Goal: Entertainment & Leisure: Consume media (video, audio)

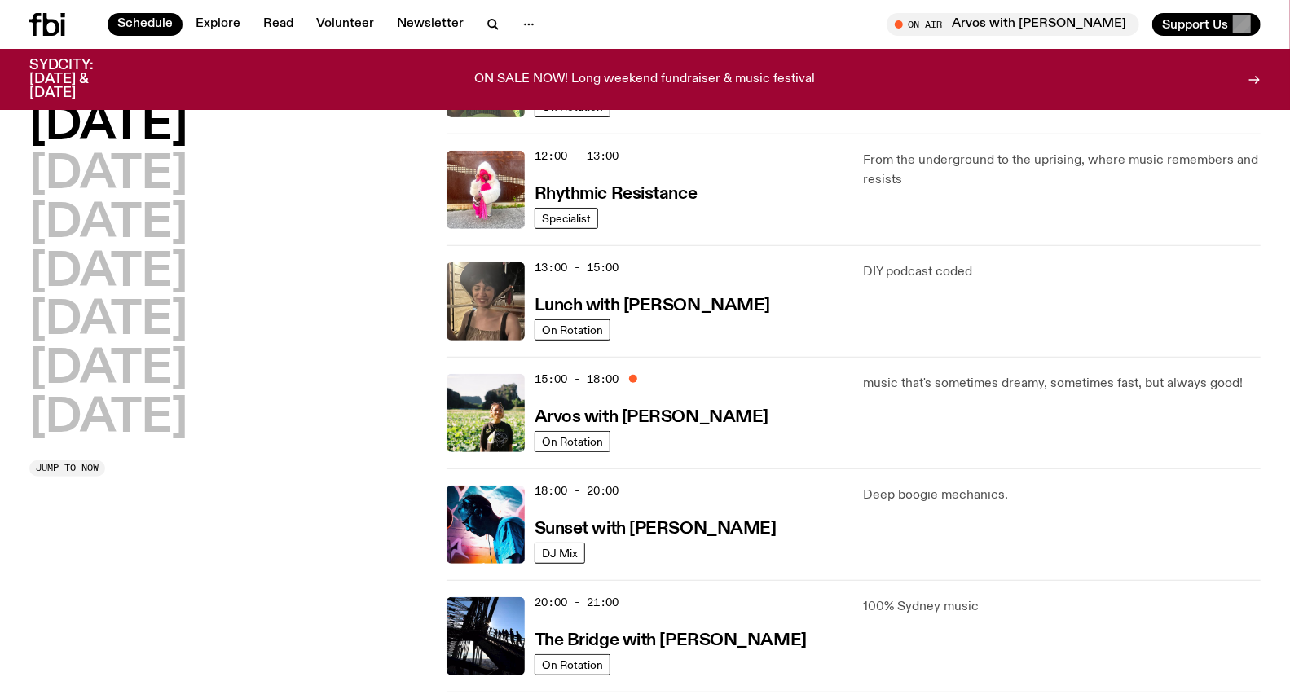
scroll to position [353, 0]
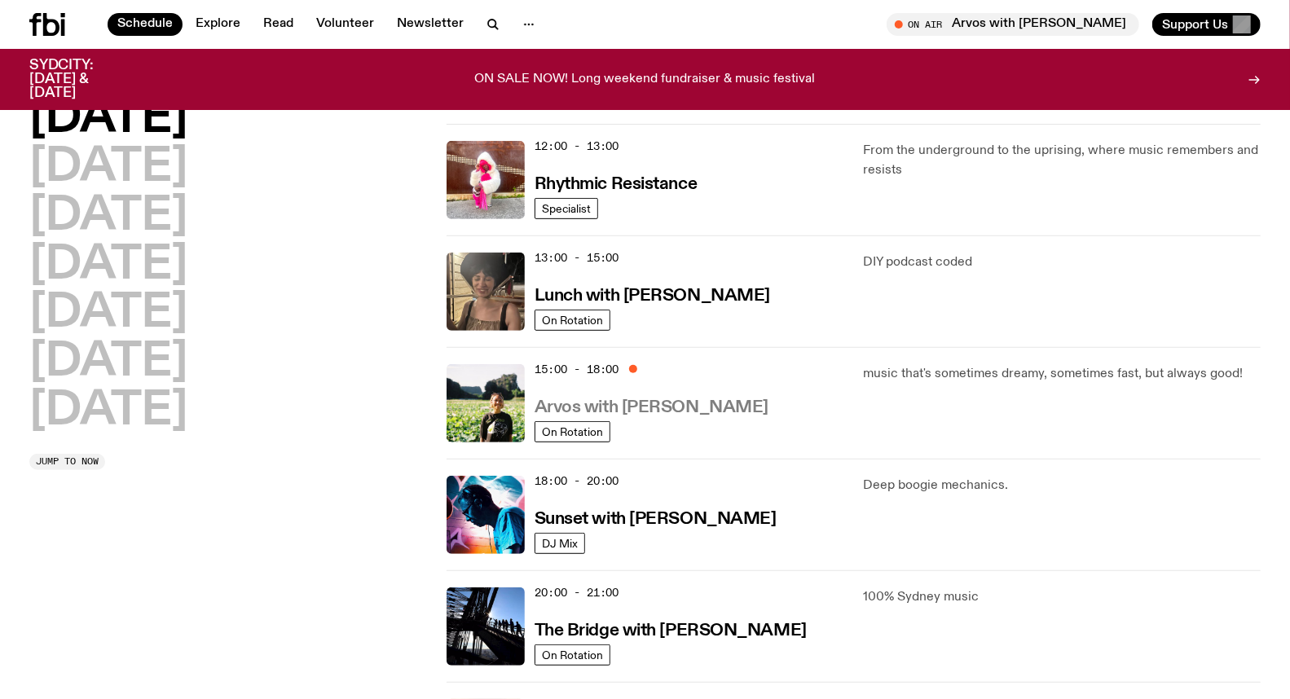
click at [614, 402] on h3 "Arvos with [PERSON_NAME]" at bounding box center [652, 407] width 234 height 17
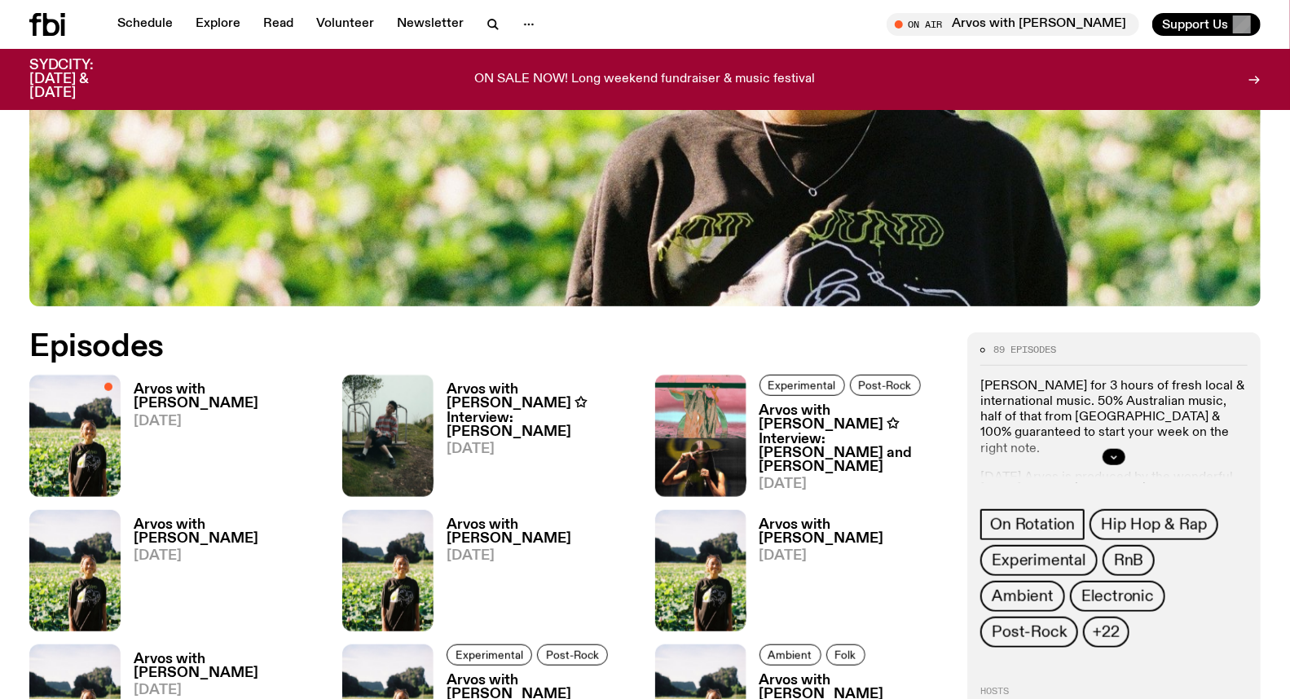
scroll to position [623, 0]
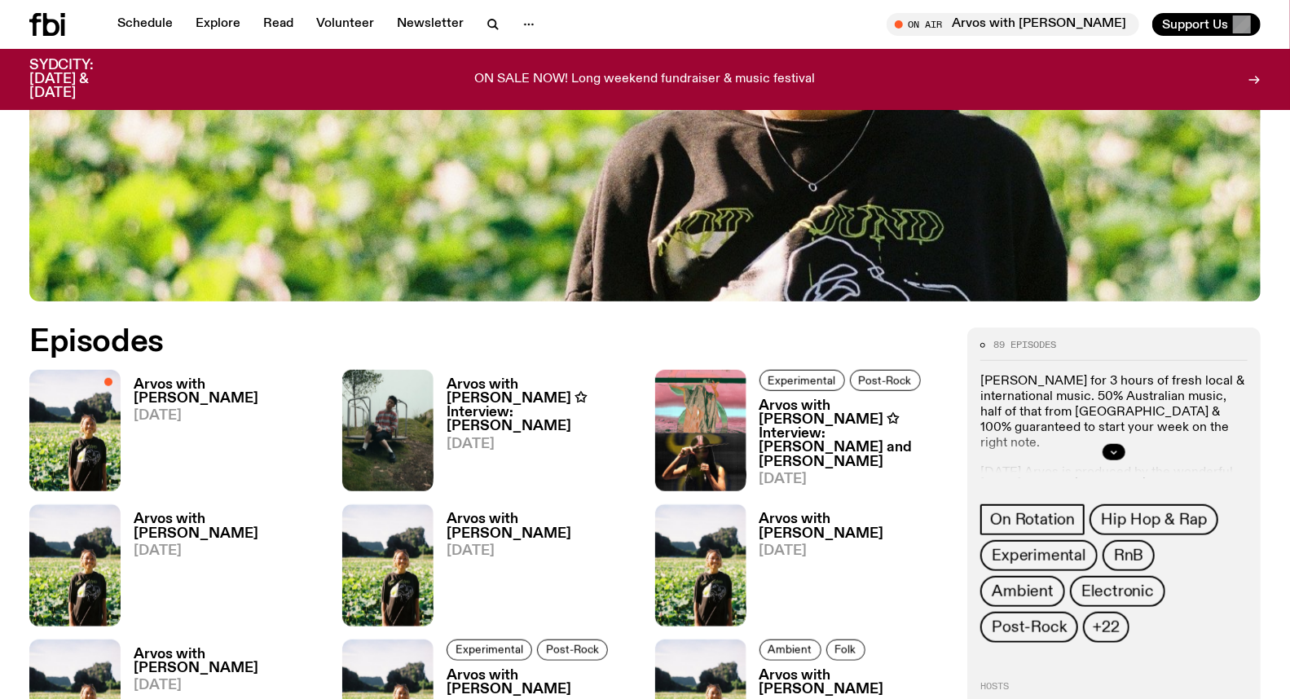
click at [249, 379] on h3 "Arvos with [PERSON_NAME]" at bounding box center [228, 392] width 189 height 28
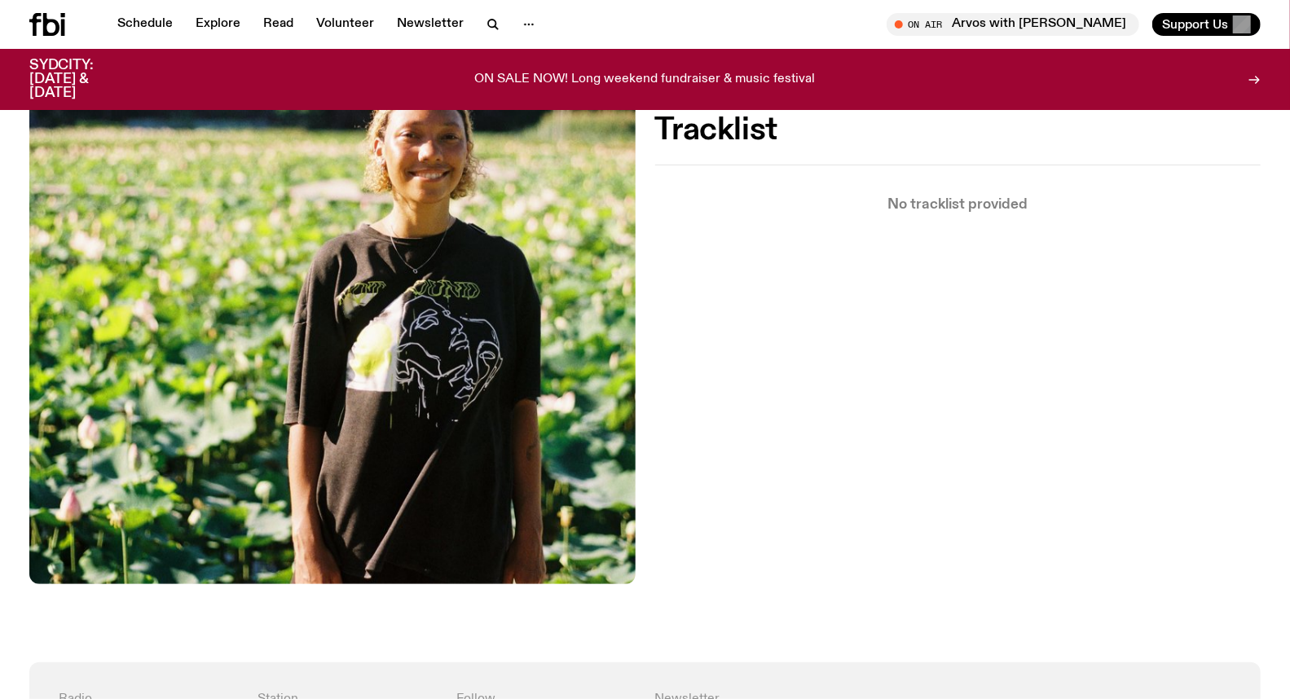
scroll to position [539, 0]
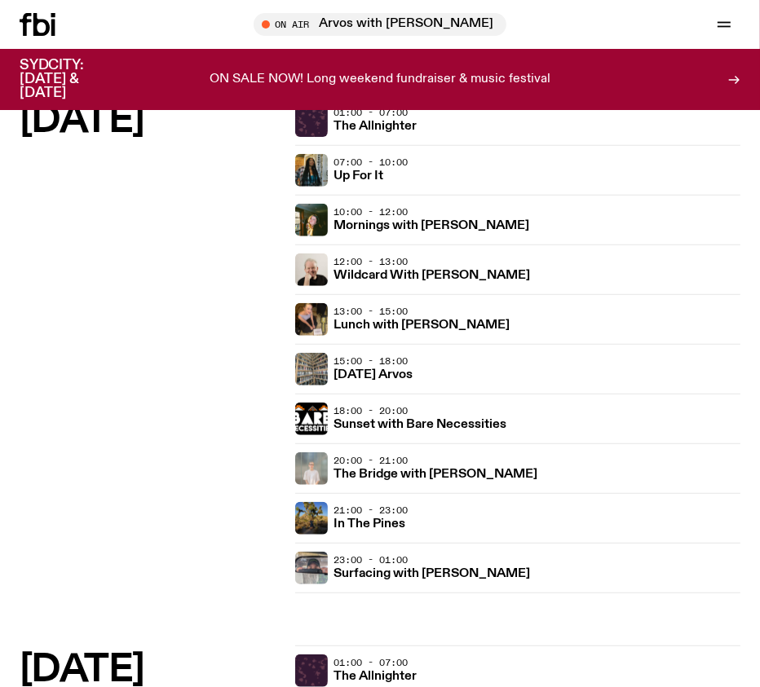
scroll to position [1267, 0]
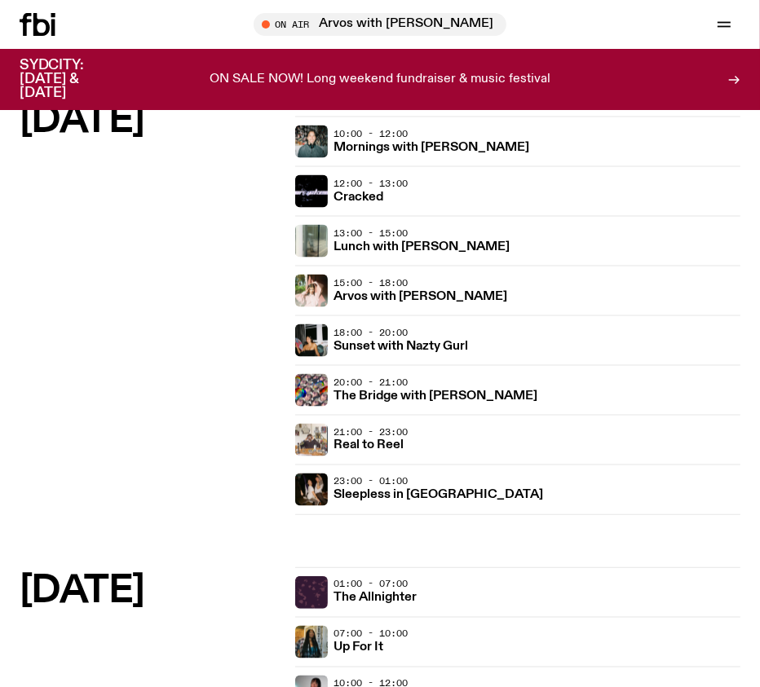
click at [29, 24] on icon at bounding box center [38, 24] width 36 height 23
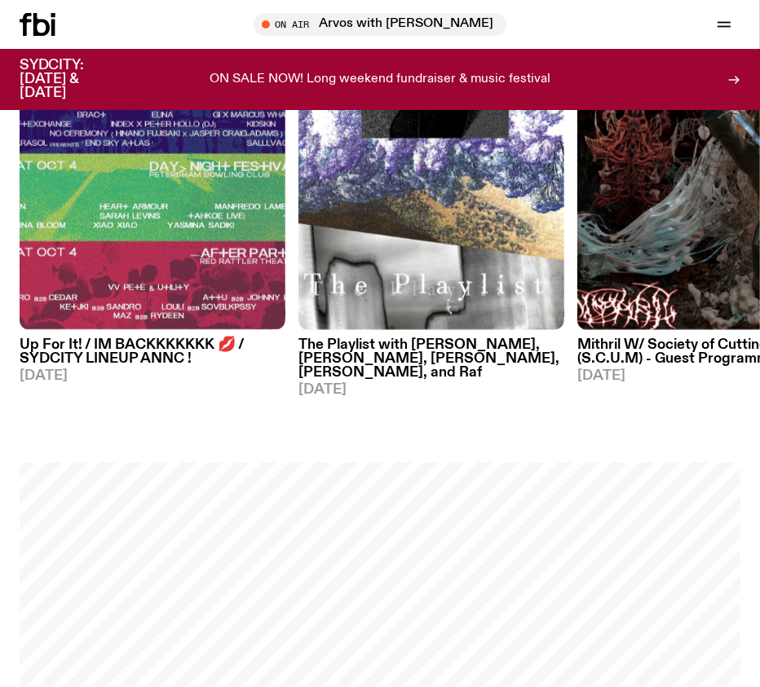
scroll to position [996, 0]
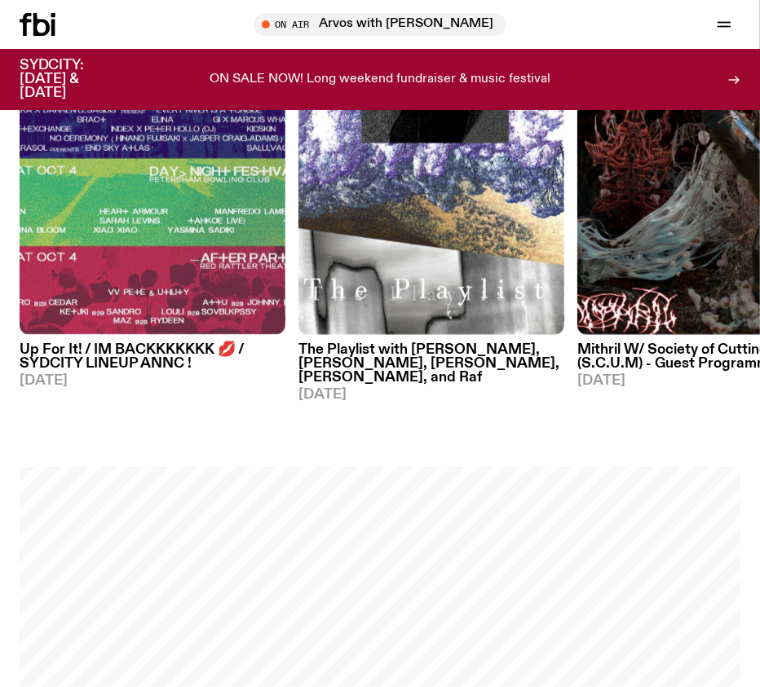
click at [686, 353] on h3 "Mithril W/ Society of Cutting Up Men (S.C.U.M) - Guest Programming!!" at bounding box center [710, 357] width 266 height 28
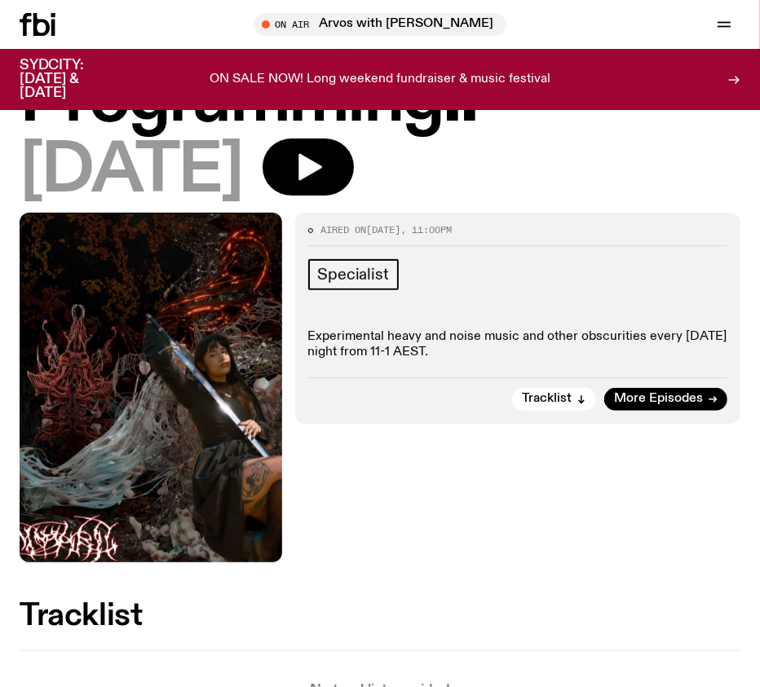
scroll to position [271, 0]
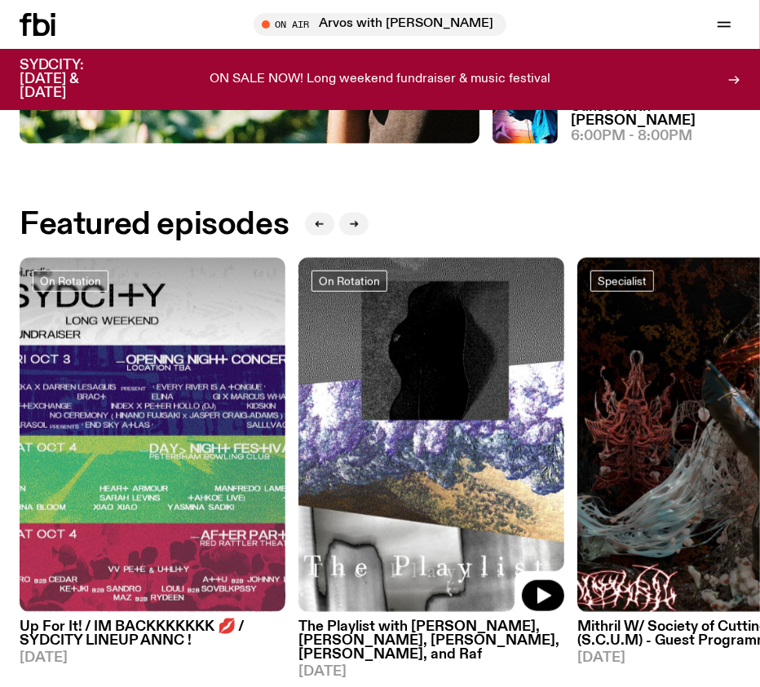
scroll to position [633, 0]
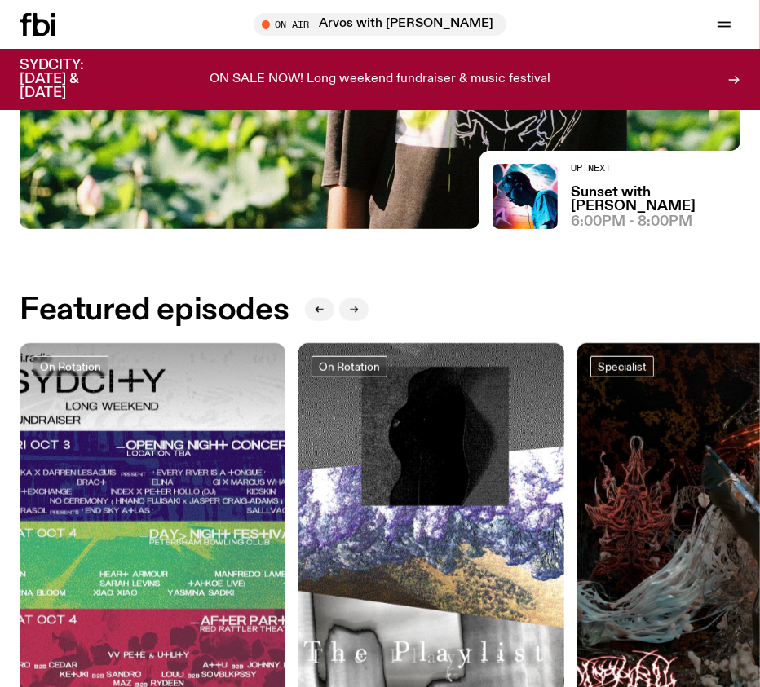
click at [344, 305] on button "button" at bounding box center [353, 309] width 29 height 23
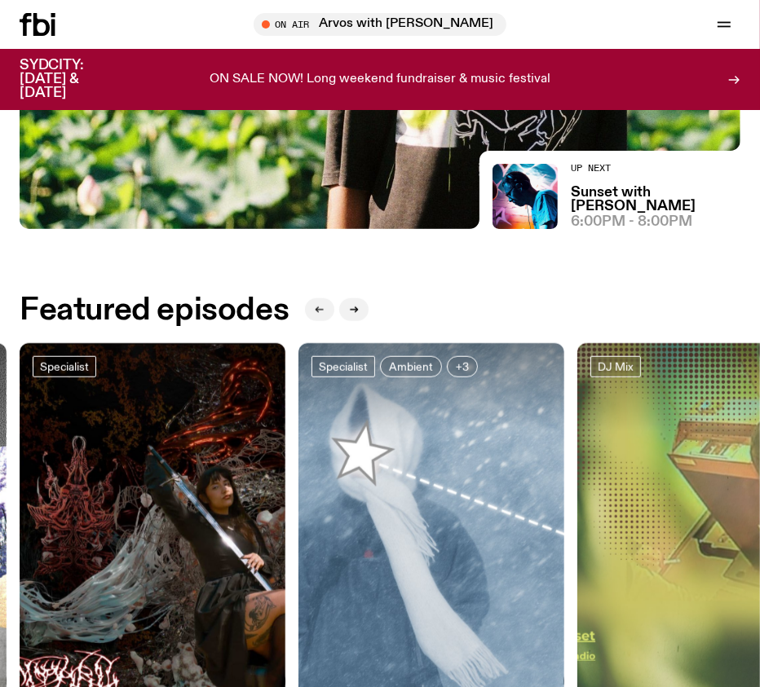
click at [305, 307] on button "button" at bounding box center [319, 309] width 29 height 23
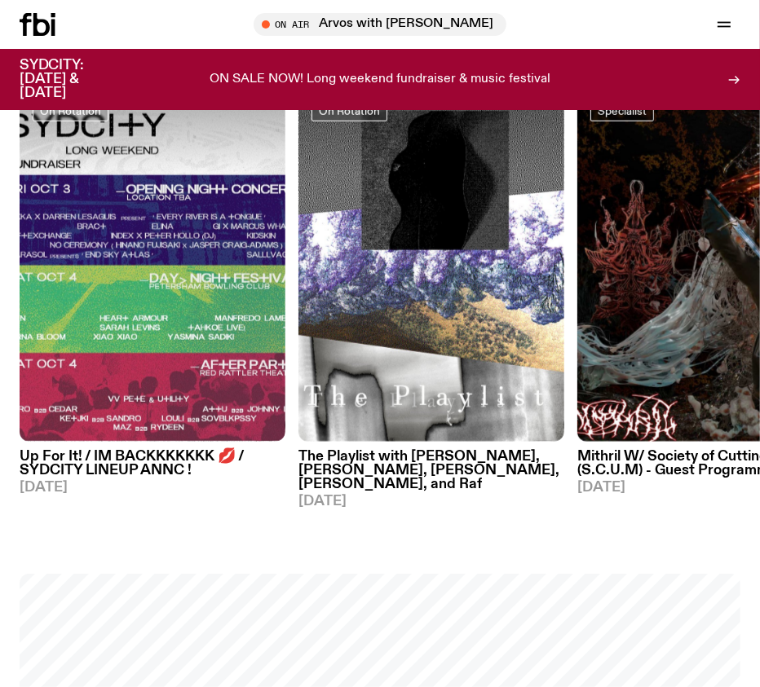
scroll to position [906, 0]
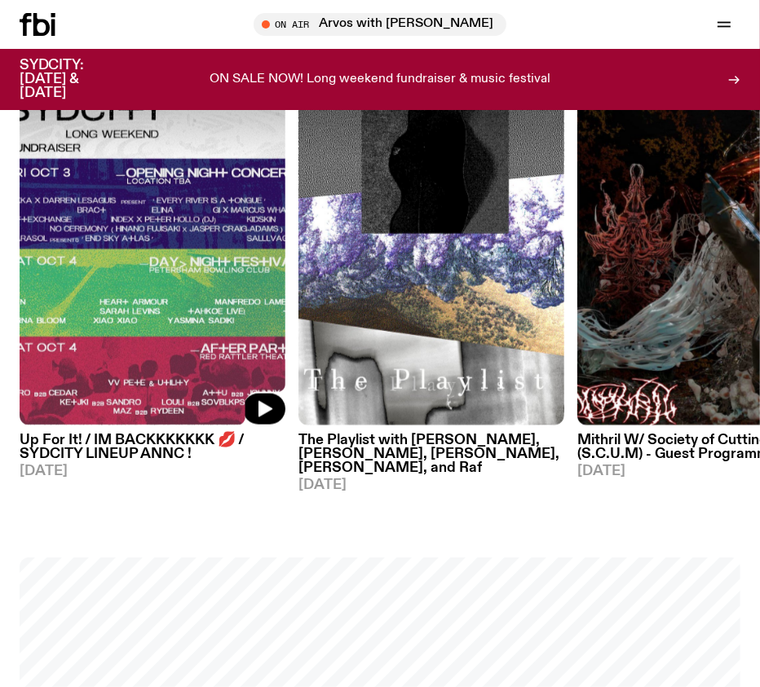
click at [156, 434] on h3 "Up For It! / IM BACKKKKKKK 💋 / SYDCITY LINEUP ANNC !" at bounding box center [153, 448] width 266 height 28
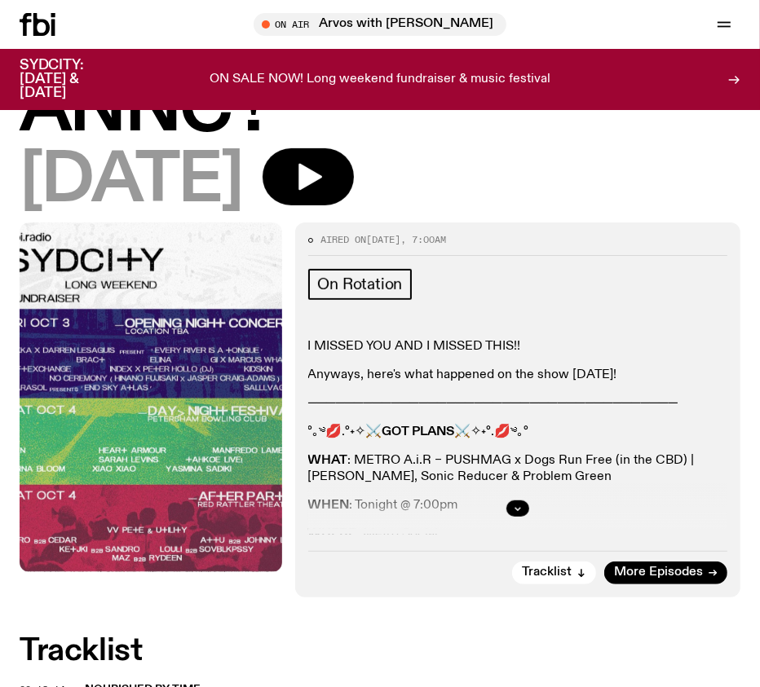
scroll to position [452, 0]
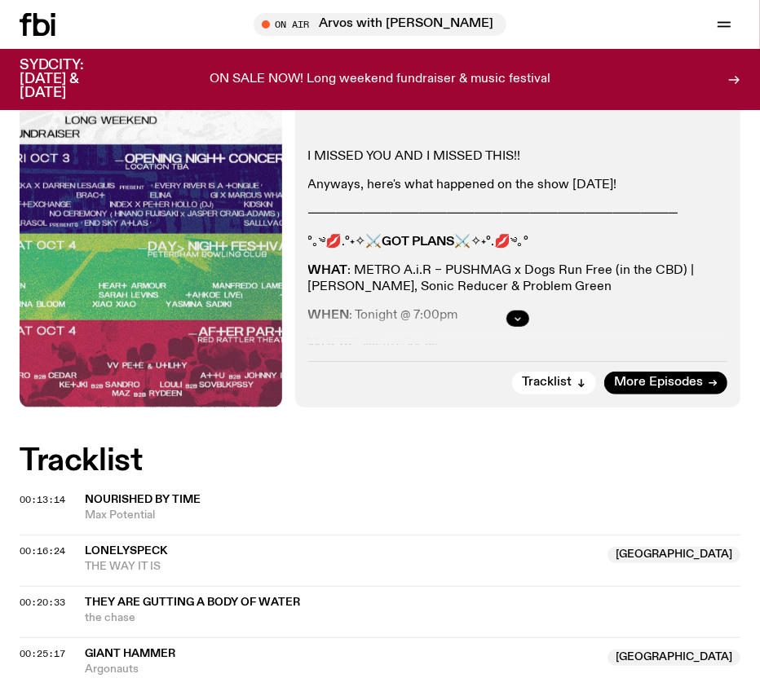
click at [520, 308] on div at bounding box center [518, 319] width 420 height 52
click at [527, 314] on button "button" at bounding box center [517, 319] width 23 height 16
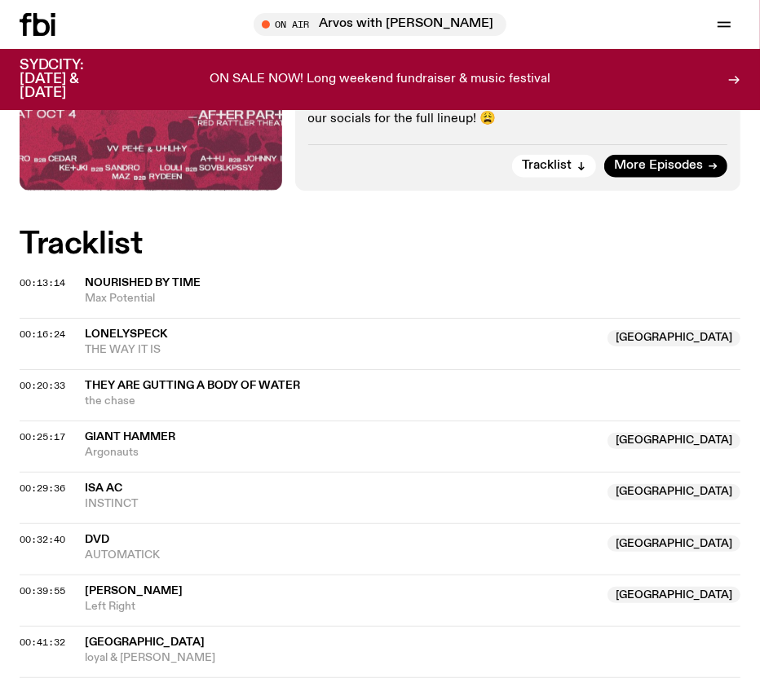
scroll to position [1087, 0]
